Goal: Find specific page/section: Find specific page/section

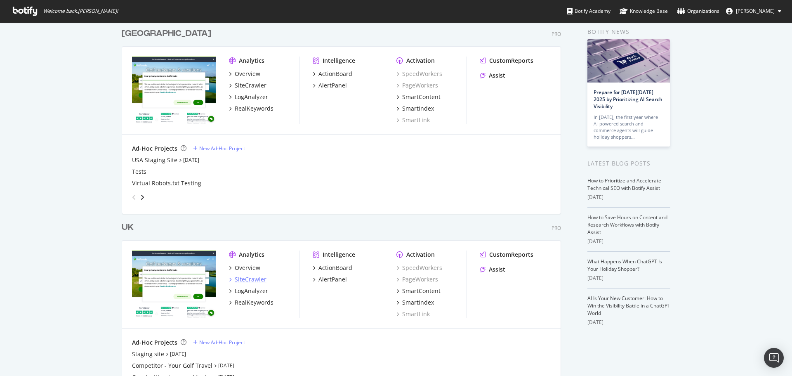
scroll to position [77, 0]
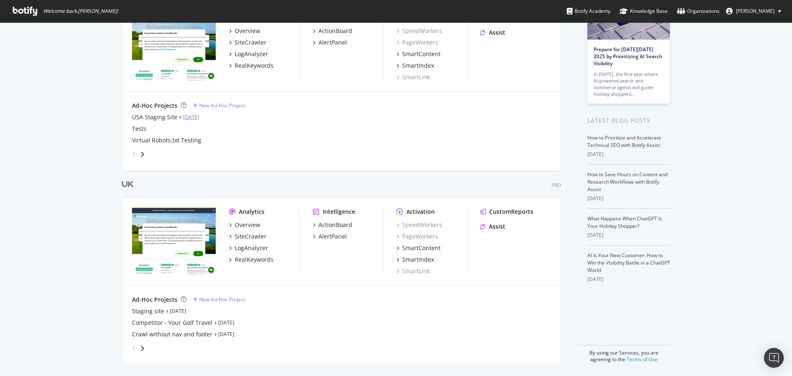
click at [186, 117] on link "[DATE]" at bounding box center [191, 116] width 16 height 7
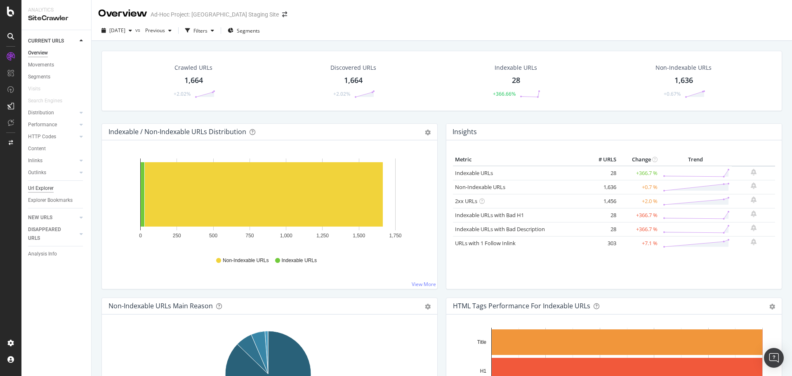
click at [47, 191] on div "Url Explorer" at bounding box center [41, 188] width 26 height 9
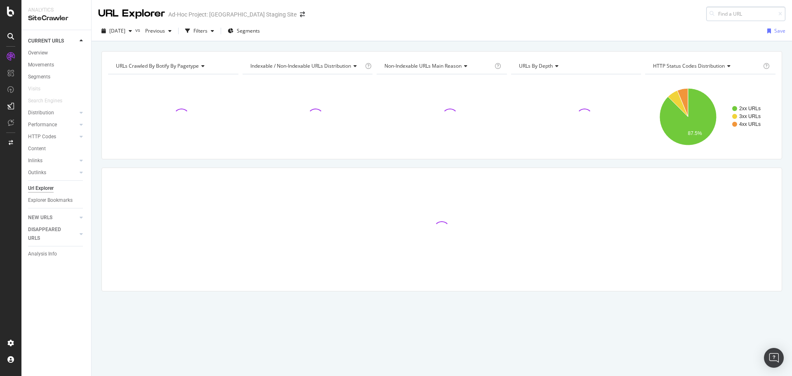
click at [732, 20] on input at bounding box center [745, 14] width 79 height 14
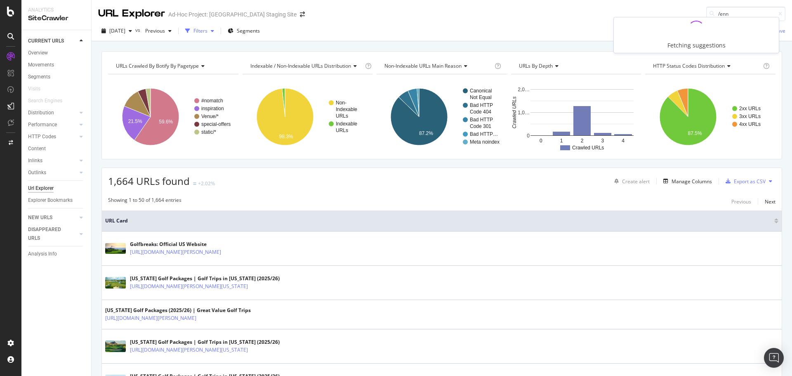
type input "/enn"
click at [207, 30] on div "Filters" at bounding box center [200, 30] width 14 height 7
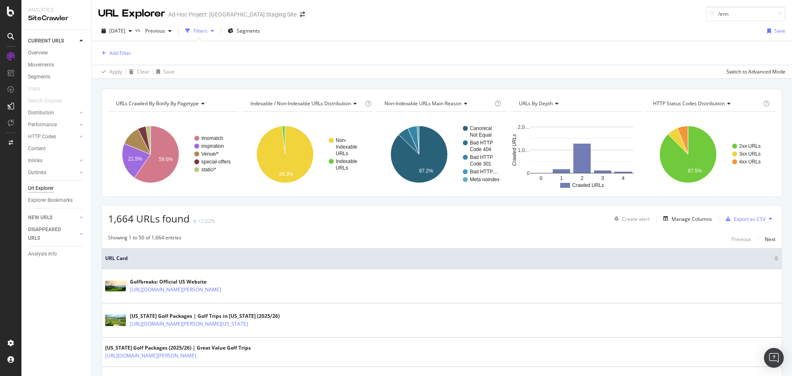
click at [131, 60] on div "Add Filter" at bounding box center [441, 53] width 687 height 24
click at [130, 56] on div "Add Filter" at bounding box center [120, 52] width 22 height 7
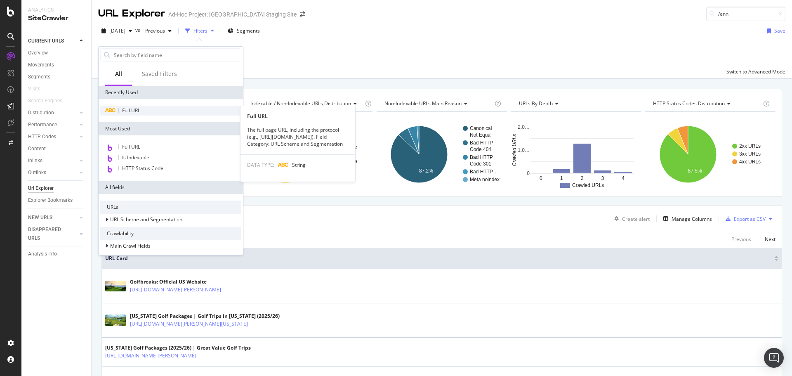
click at [132, 108] on span "Full URL" at bounding box center [131, 110] width 18 height 7
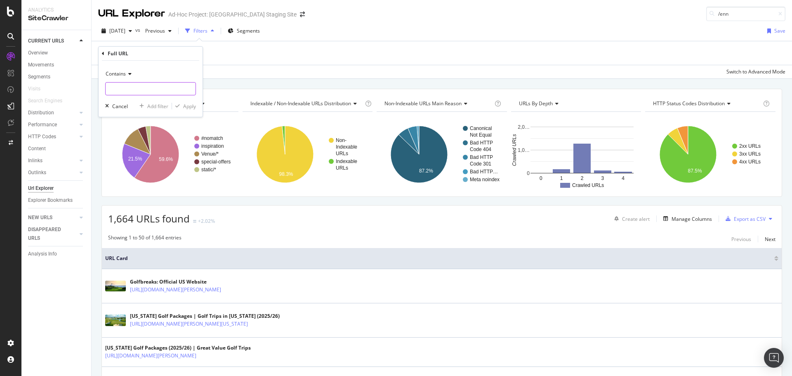
click at [137, 90] on input "text" at bounding box center [151, 88] width 90 height 13
type input "vacations/[GEOGRAPHIC_DATA]/"
click at [184, 108] on div "Apply" at bounding box center [189, 106] width 13 height 7
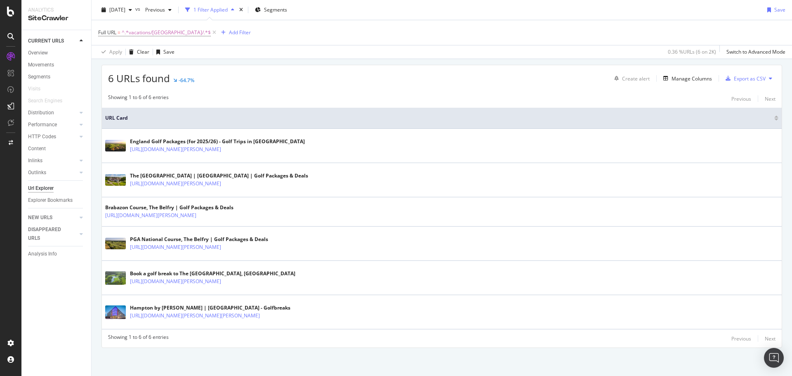
scroll to position [142, 0]
